Goal: Task Accomplishment & Management: Use online tool/utility

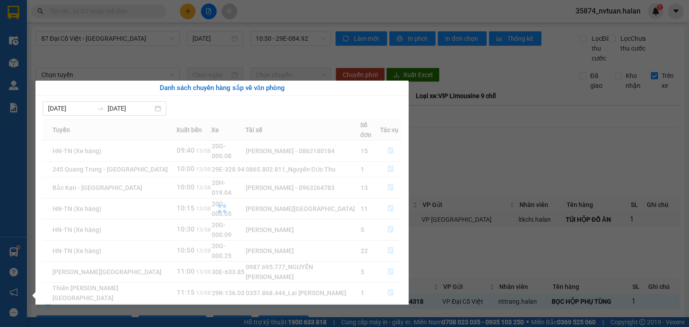
scroll to position [47, 0]
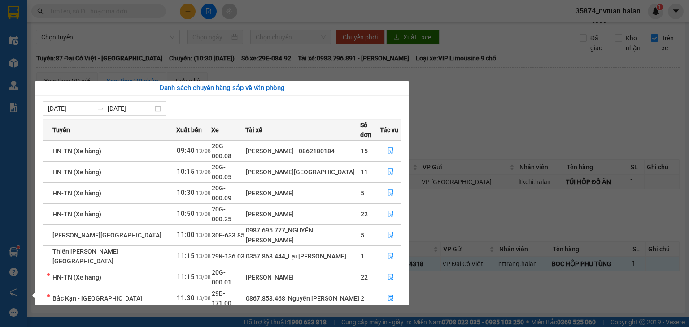
click at [531, 94] on section "Kết quả tìm kiếm ( 0 ) Bộ lọc No Data 35874_nvtuan.halan 1 Điều hành xe Kho hàn…" at bounding box center [344, 163] width 689 height 327
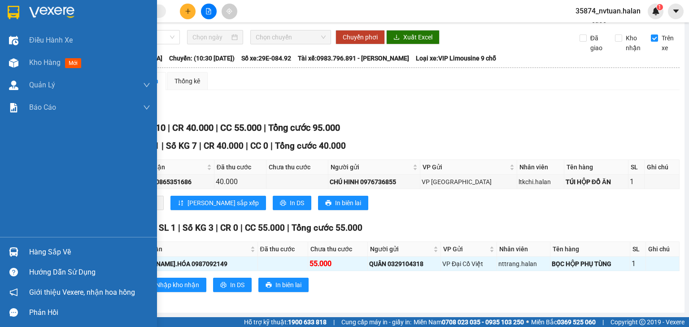
click at [39, 250] on div "Hàng sắp về" at bounding box center [89, 252] width 121 height 13
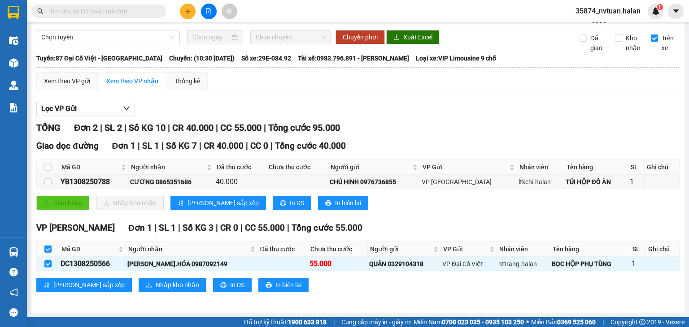
click at [531, 110] on section "Kết quả tìm kiếm ( 0 ) Bộ lọc No Data 35874_nvtuan.halan 1 Điều hành xe Kho hàn…" at bounding box center [344, 163] width 689 height 327
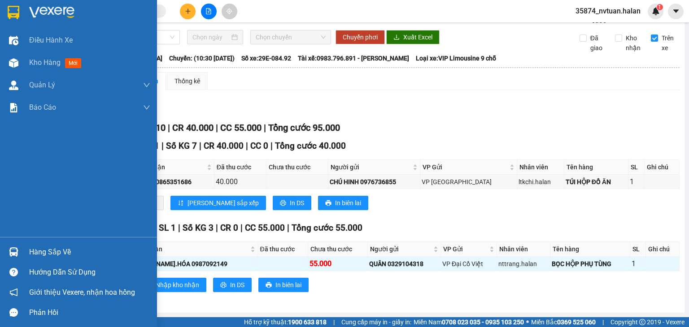
click at [29, 250] on div "Hàng sắp về" at bounding box center [89, 252] width 121 height 13
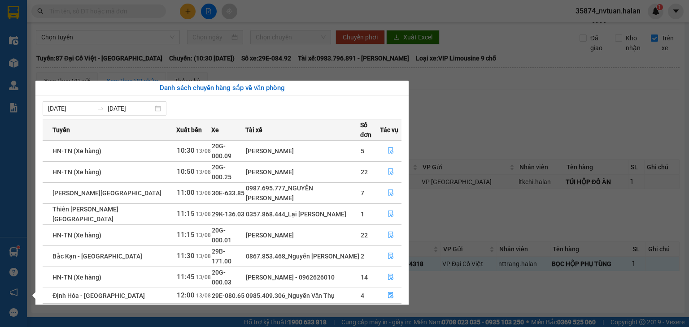
click at [506, 116] on section "Kết quả tìm kiếm ( 0 ) Bộ lọc No Data 35874_nvtuan.halan 1 Điều hành xe Kho hàn…" at bounding box center [344, 163] width 689 height 327
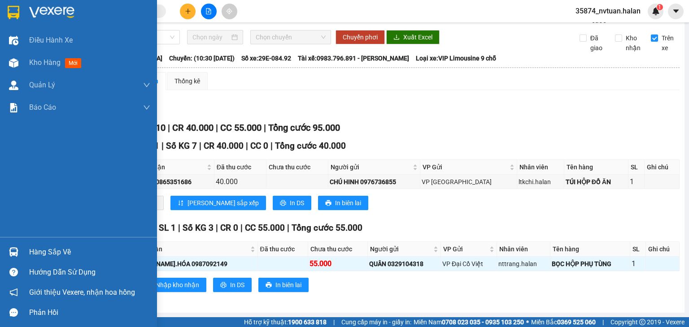
click at [37, 250] on div "Hàng sắp về" at bounding box center [89, 252] width 121 height 13
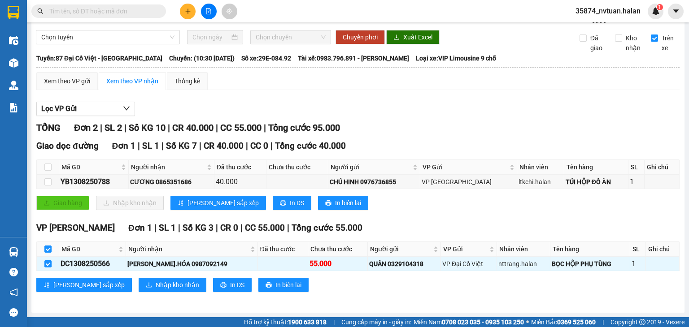
click at [508, 116] on section "Kết quả tìm kiếm ( 0 ) Bộ lọc No Data 35874_nvtuan.halan 1 Điều hành xe Kho hàn…" at bounding box center [344, 163] width 689 height 327
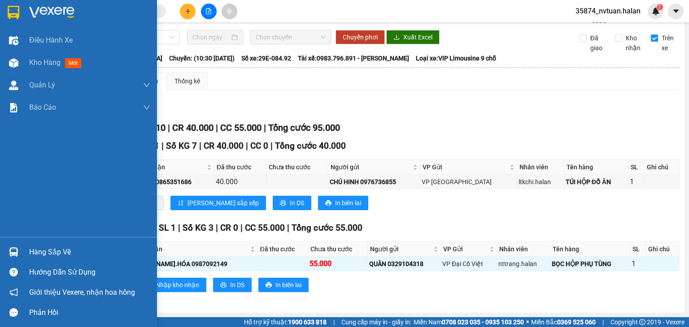
drag, startPoint x: 29, startPoint y: 253, endPoint x: 16, endPoint y: 245, distance: 15.3
click at [29, 253] on div "Hàng sắp về" at bounding box center [89, 252] width 121 height 13
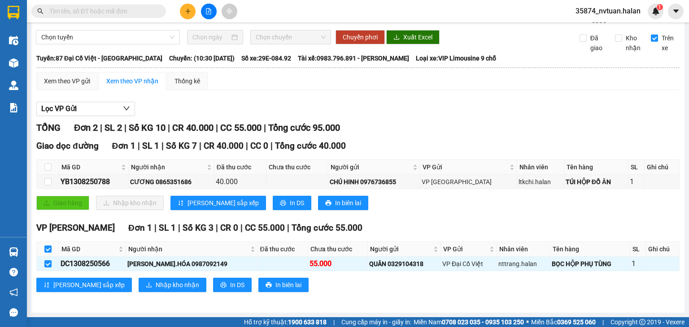
click at [476, 120] on section "Kết quả tìm kiếm ( 0 ) Bộ lọc No Data 35874_nvtuan.halan 1 Điều hành xe Kho hàn…" at bounding box center [344, 163] width 689 height 327
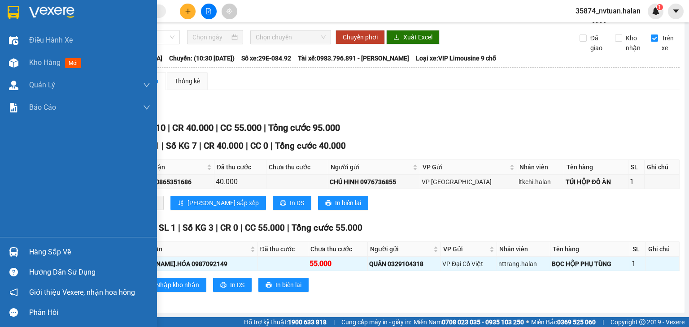
click at [38, 241] on div "Hàng sắp về Hướng dẫn sử dụng Giới thiệu Vexere, nhận hoa hồng Phản hồi" at bounding box center [78, 280] width 157 height 86
click at [36, 255] on div "Hàng sắp về" at bounding box center [89, 252] width 121 height 13
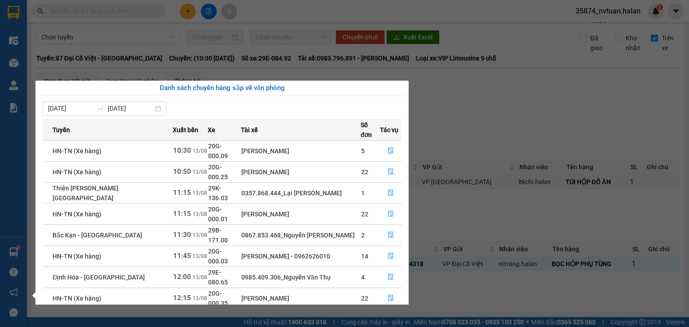
click at [501, 117] on section "Kết quả tìm kiếm ( 0 ) Bộ lọc No Data 35874_nvtuan.halan 1 Điều hành xe Kho hàn…" at bounding box center [344, 163] width 689 height 327
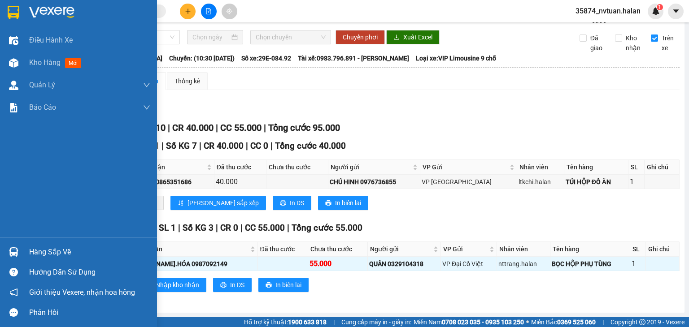
click at [34, 253] on div "Hàng sắp về" at bounding box center [89, 252] width 121 height 13
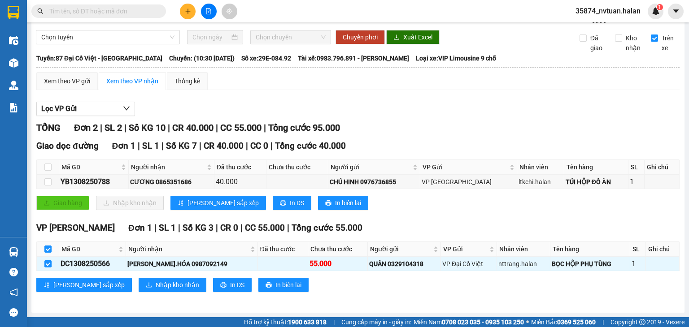
click at [490, 122] on section "Kết quả tìm kiếm ( 0 ) Bộ lọc No Data 35874_nvtuan.halan 1 Điều hành xe Kho hàn…" at bounding box center [344, 163] width 689 height 327
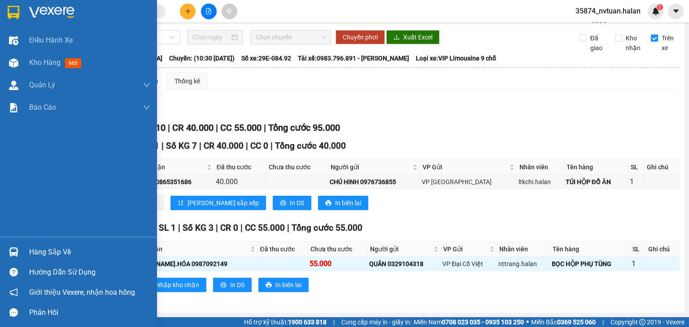
click at [47, 250] on div "Hàng sắp về" at bounding box center [89, 252] width 121 height 13
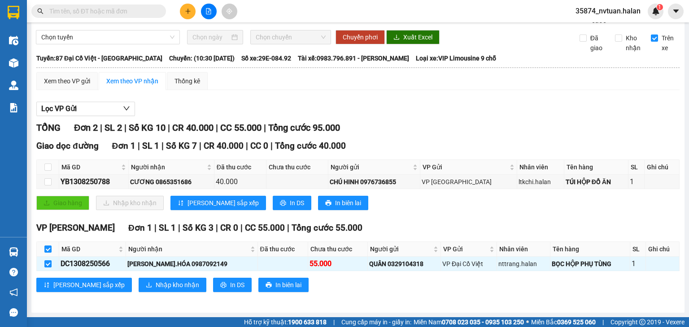
click at [467, 126] on section "Kết quả tìm kiếm ( 0 ) Bộ lọc No Data 35874_nvtuan.halan 1 Điều hành xe Kho hàn…" at bounding box center [344, 163] width 689 height 327
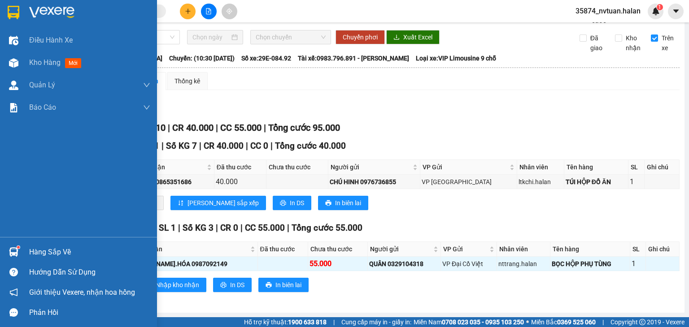
drag, startPoint x: 30, startPoint y: 244, endPoint x: 26, endPoint y: 232, distance: 12.9
click at [30, 245] on div "Hàng sắp về" at bounding box center [78, 252] width 157 height 20
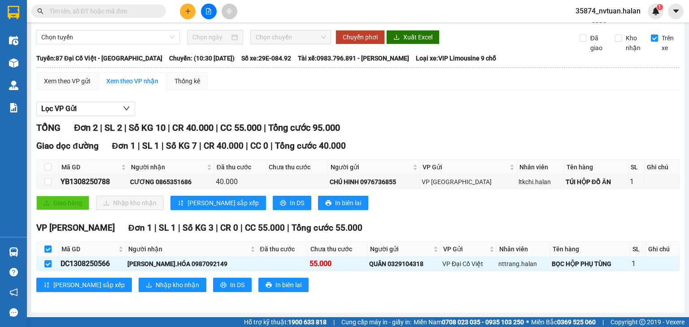
click at [464, 131] on section "Kết quả tìm kiếm ( 0 ) Bộ lọc No Data 35874_nvtuan.halan 1 Điều hành xe Kho hàn…" at bounding box center [344, 163] width 689 height 327
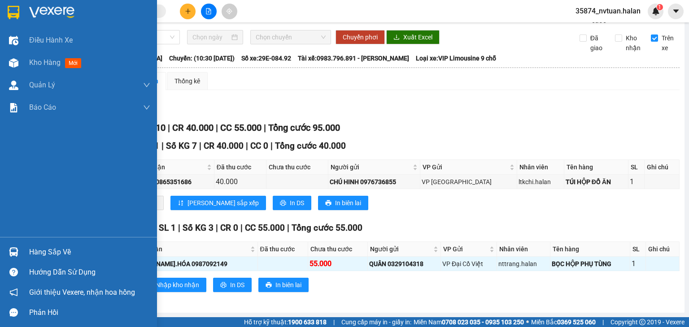
click at [35, 252] on div "Hàng sắp về" at bounding box center [89, 252] width 121 height 13
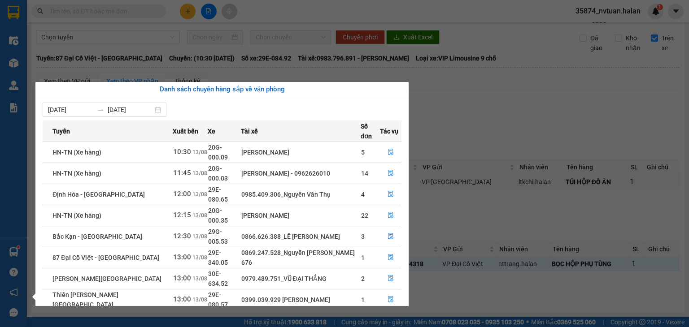
click at [499, 108] on section "Kết quả tìm kiếm ( 0 ) Bộ lọc No Data 35874_nvtuan.halan 1 Điều hành xe Kho hàn…" at bounding box center [344, 163] width 689 height 327
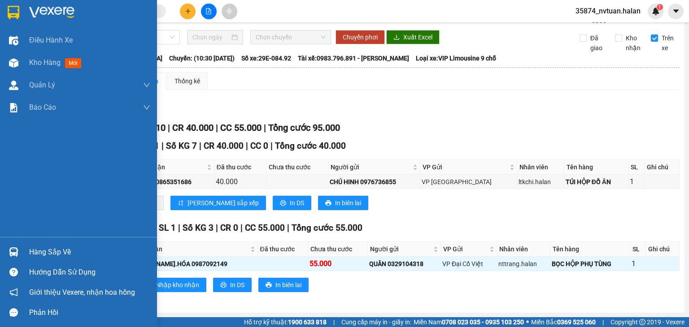
click at [35, 254] on div "Hàng sắp về" at bounding box center [89, 252] width 121 height 13
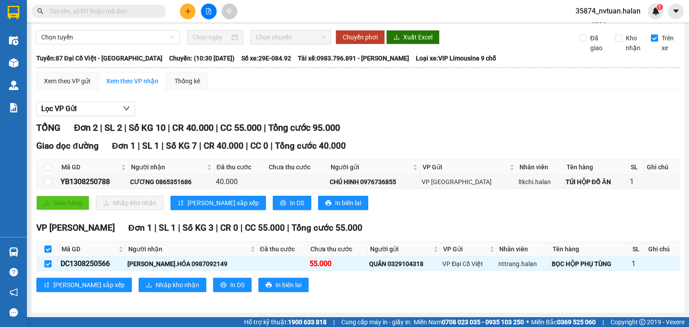
click at [503, 109] on section "Kết quả tìm kiếm ( 0 ) Bộ lọc No Data 35874_nvtuan.halan 1 Điều hành xe Kho hàn…" at bounding box center [344, 163] width 689 height 327
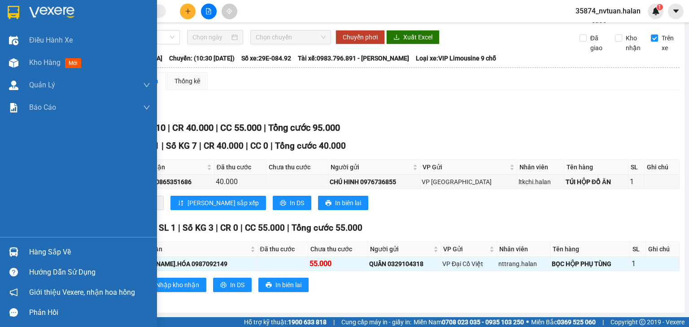
click at [43, 253] on div "Hàng sắp về" at bounding box center [89, 252] width 121 height 13
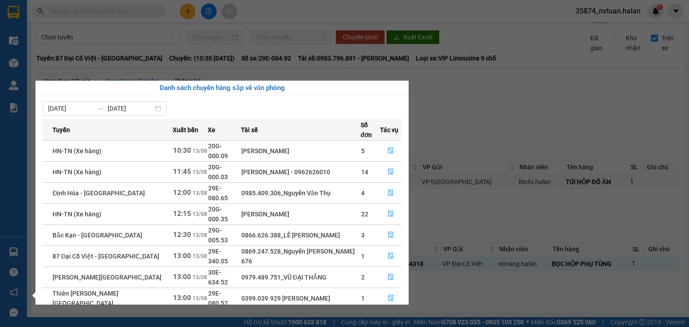
click at [498, 119] on section "Kết quả tìm kiếm ( 0 ) Bộ lọc No Data 35874_nvtuan.halan 1 Điều hành xe Kho hàn…" at bounding box center [344, 163] width 689 height 327
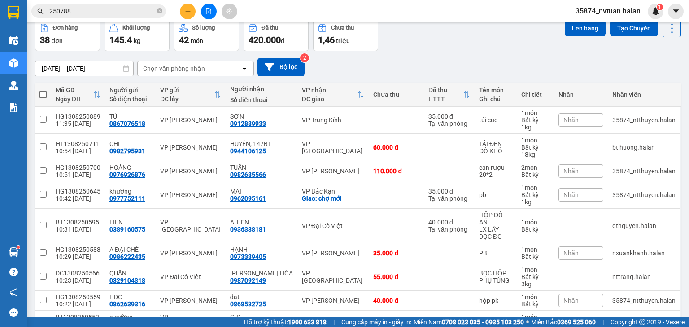
scroll to position [45, 0]
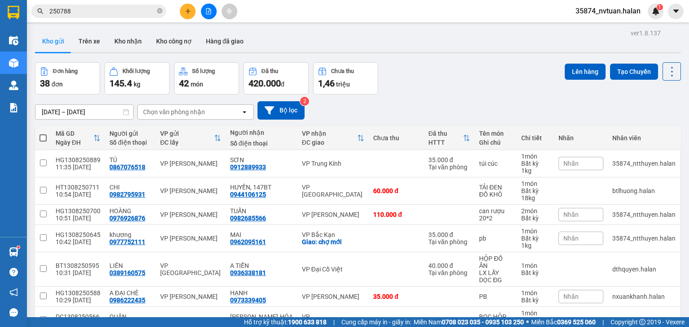
click at [66, 38] on button "Kho gửi" at bounding box center [53, 41] width 36 height 22
click at [188, 115] on div "Chọn văn phòng nhận" at bounding box center [174, 112] width 62 height 9
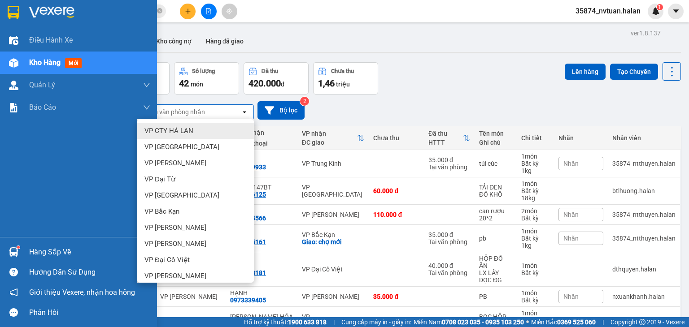
click at [28, 64] on div "Kho hàng mới" at bounding box center [78, 63] width 157 height 22
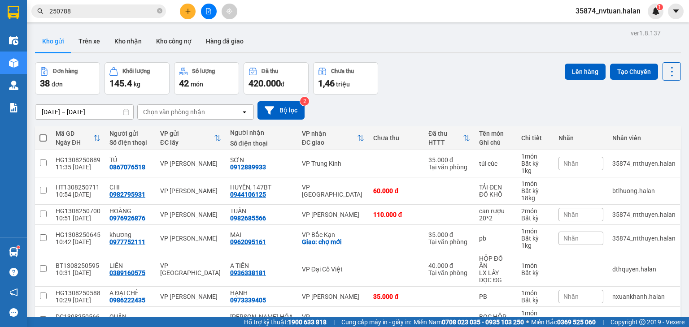
drag, startPoint x: 398, startPoint y: 100, endPoint x: 382, endPoint y: 100, distance: 15.7
click at [391, 100] on div "30/06/2025 – 13/08/2025 Press the down arrow key to interact with the calendar …" at bounding box center [358, 111] width 646 height 32
click at [188, 109] on div "Chọn văn phòng nhận" at bounding box center [174, 112] width 62 height 9
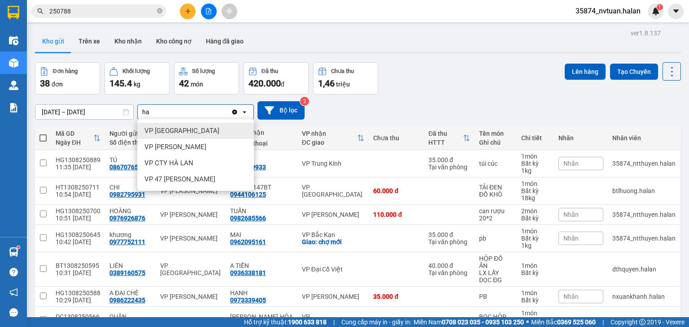
type input "ha"
click at [175, 131] on span "VP Hà Đông" at bounding box center [181, 130] width 75 height 9
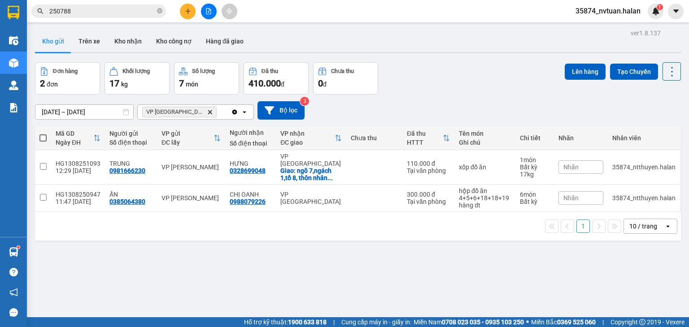
click at [244, 111] on icon "open" at bounding box center [244, 111] width 7 height 7
type input "ta"
drag, startPoint x: 182, startPoint y: 134, endPoint x: 175, endPoint y: 137, distance: 7.2
click at [179, 137] on div "VP Tân Triều" at bounding box center [195, 131] width 117 height 16
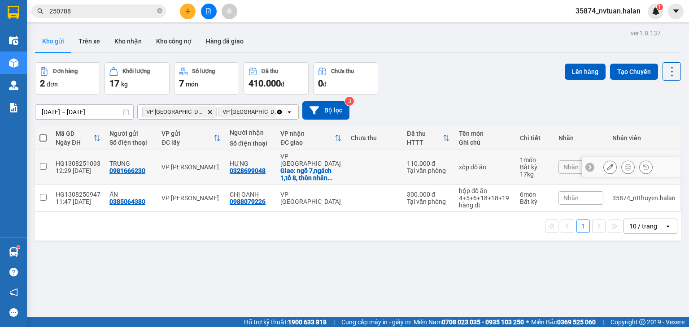
click at [43, 163] on input "checkbox" at bounding box center [43, 166] width 7 height 7
checkbox input "true"
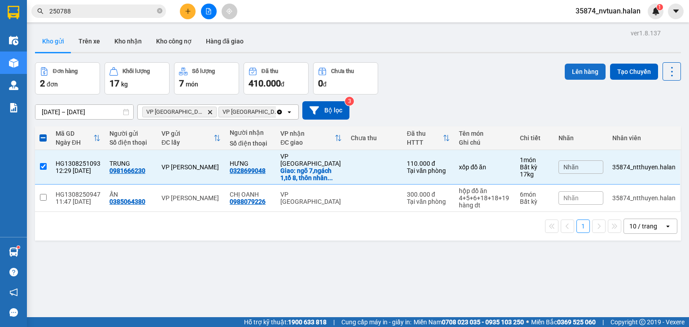
click at [574, 70] on button "Lên hàng" at bounding box center [584, 72] width 41 height 16
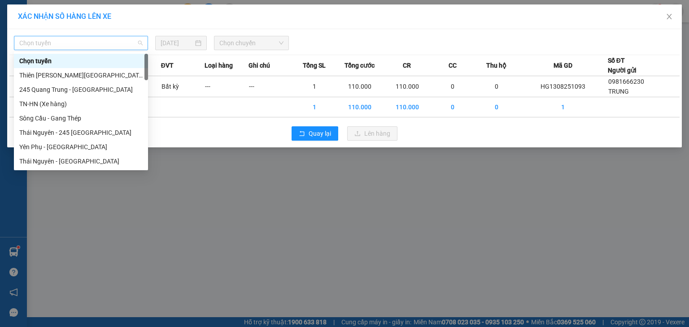
click at [65, 41] on span "Chọn tuyến" at bounding box center [80, 42] width 123 height 13
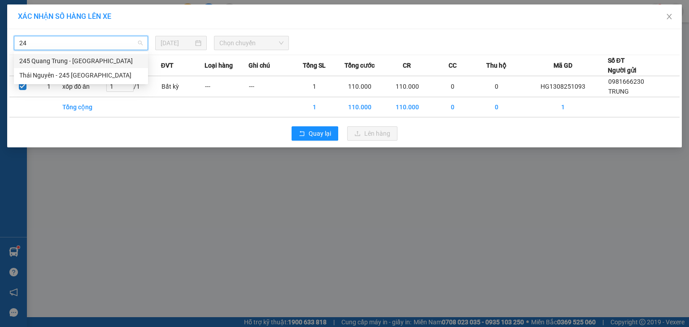
type input "245"
click at [96, 75] on div "Thái Nguyên - 245 Quang Trung" at bounding box center [80, 75] width 123 height 10
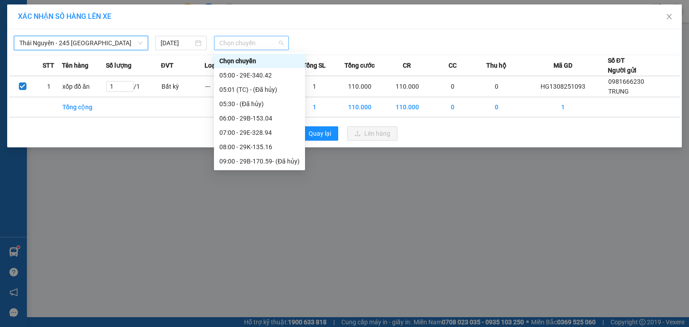
click at [238, 43] on span "Chọn chuyến" at bounding box center [251, 42] width 65 height 13
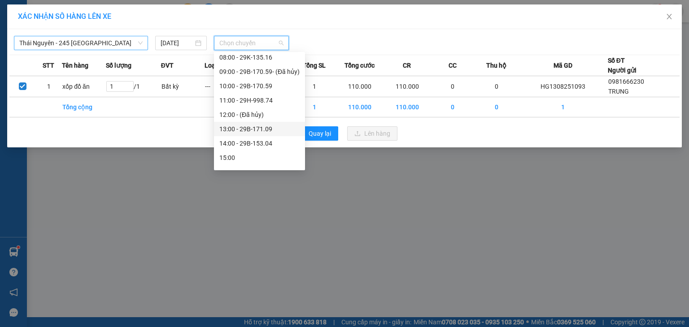
click at [267, 127] on div "13:00 - 29B-171.09" at bounding box center [259, 129] width 80 height 10
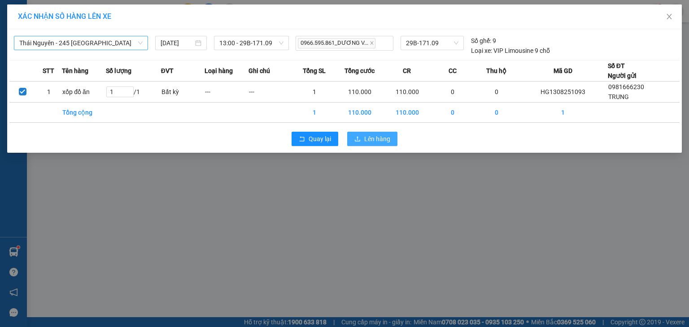
click at [373, 142] on span "Lên hàng" at bounding box center [377, 139] width 26 height 10
